Goal: Complete application form: Complete application form

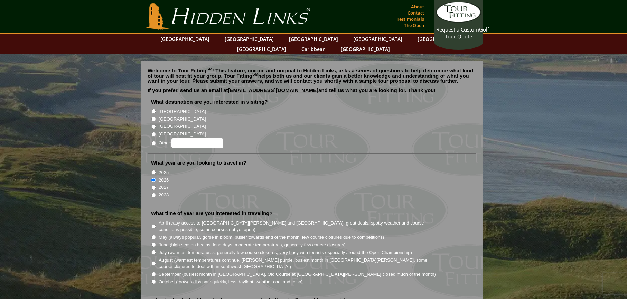
click at [153, 117] on input "[GEOGRAPHIC_DATA]" at bounding box center [154, 119] width 4 height 4
radio input "true"
click at [154, 235] on input "May (always popular, gorse in bloom, busier towards end of the month, few cours…" at bounding box center [154, 237] width 4 height 4
radio input "true"
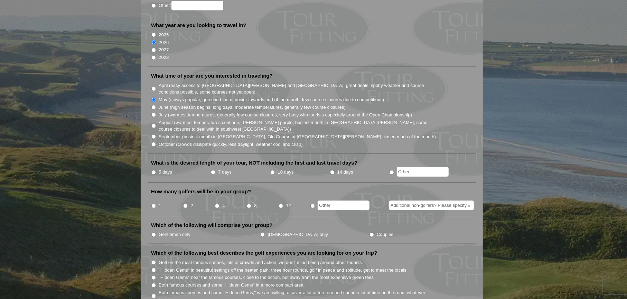
scroll to position [138, 0]
click at [216, 167] on li "7 days" at bounding box center [240, 171] width 59 height 9
click at [214, 169] on input "7 days" at bounding box center [213, 171] width 4 height 4
radio input "true"
click at [154, 203] on input "1" at bounding box center [154, 205] width 4 height 4
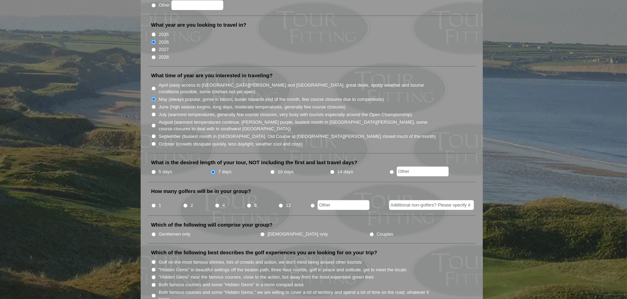
radio input "true"
click at [312, 203] on input "radio" at bounding box center [313, 205] width 4 height 4
radio input "true"
click at [154, 203] on input "1" at bounding box center [154, 205] width 4 height 4
radio input "true"
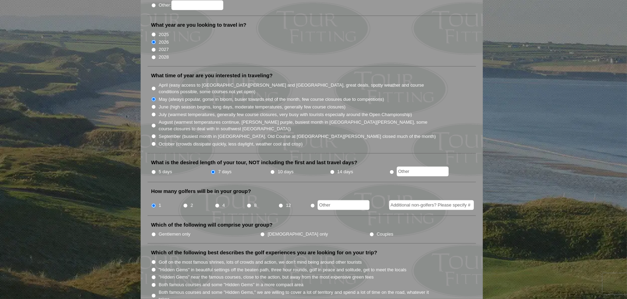
click at [422, 200] on input "Additional non-golfers? Please specify #" at bounding box center [431, 205] width 85 height 10
type input "1"
click at [370, 232] on input "Couples" at bounding box center [372, 234] width 4 height 4
radio input "true"
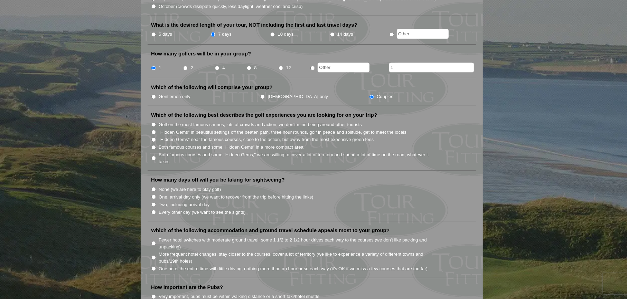
scroll to position [275, 0]
click at [153, 255] on input "More frequent hotel changes, stay closer to the courses, cover a lot of territo…" at bounding box center [154, 257] width 4 height 4
radio input "true"
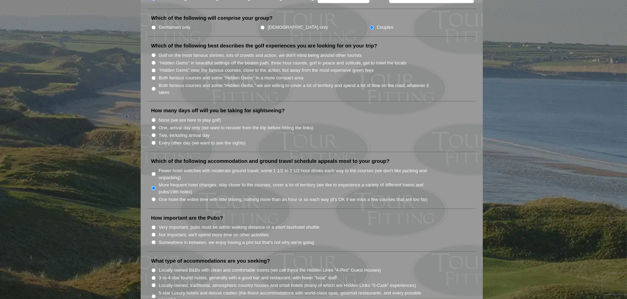
scroll to position [345, 0]
click at [154, 239] on input "Somewhere in between, we enjoy having a pint but that's not why we're going" at bounding box center [154, 241] width 4 height 4
radio input "true"
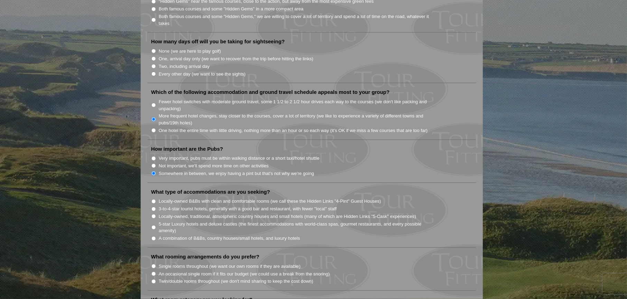
scroll to position [413, 0]
click at [154, 236] on input "A combination of B&Bs, country houses/small hotels, and luxury hotels" at bounding box center [154, 238] width 4 height 4
radio input "true"
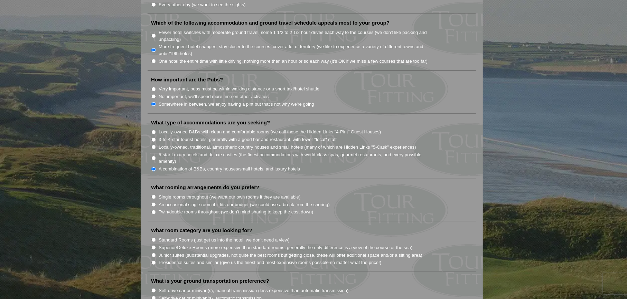
scroll to position [483, 0]
click at [154, 194] on input "Single rooms throughout (we want our own rooms if they are available)" at bounding box center [154, 196] width 4 height 4
radio input "true"
click at [154, 237] on input "Standard Rooms (just get us into the hotel, we don't need a view)" at bounding box center [154, 239] width 4 height 4
radio input "true"
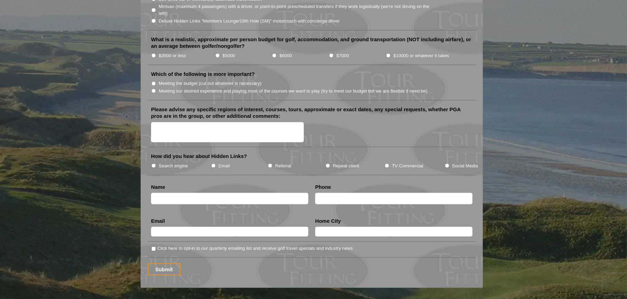
scroll to position [917, 0]
